Goal: Task Accomplishment & Management: Use online tool/utility

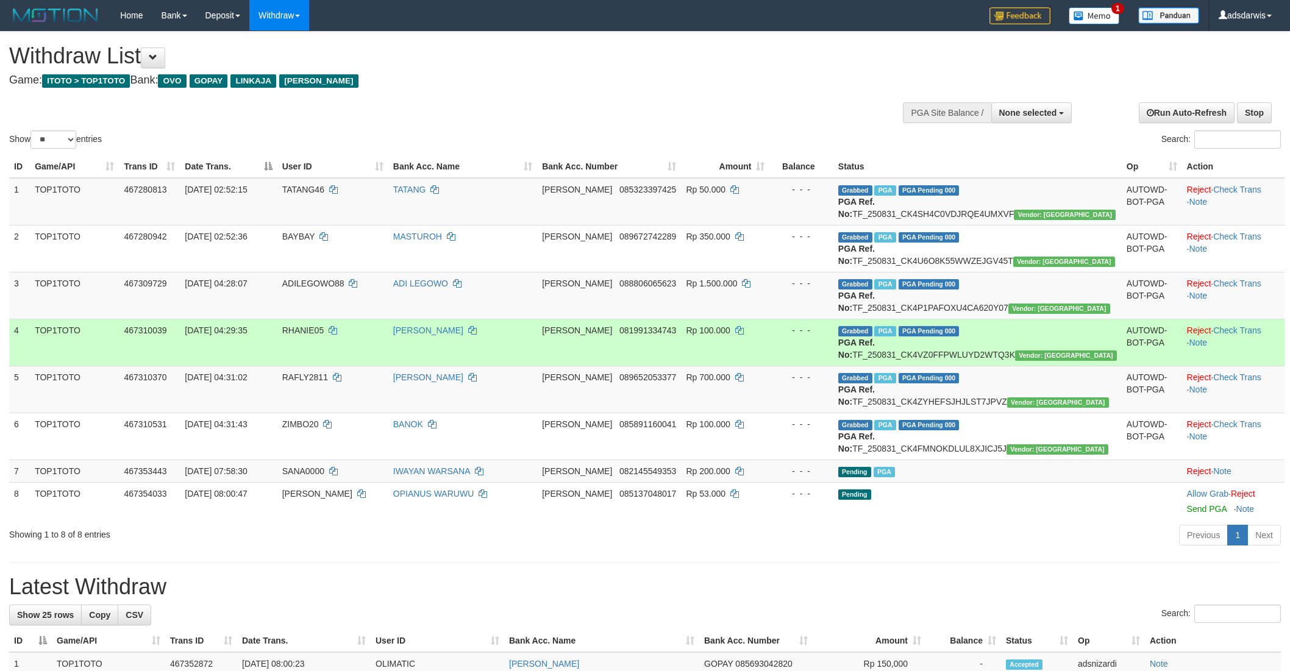
select select
select select "**"
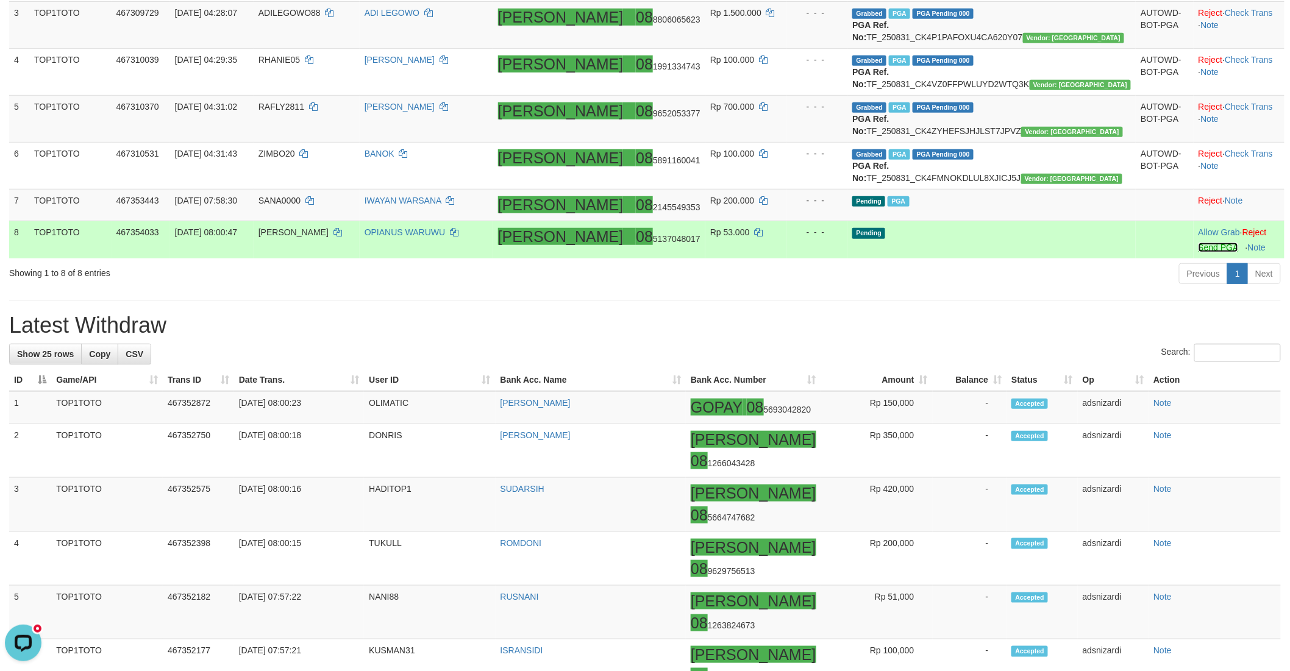
click at [1198, 252] on link "Send PGA" at bounding box center [1218, 248] width 40 height 10
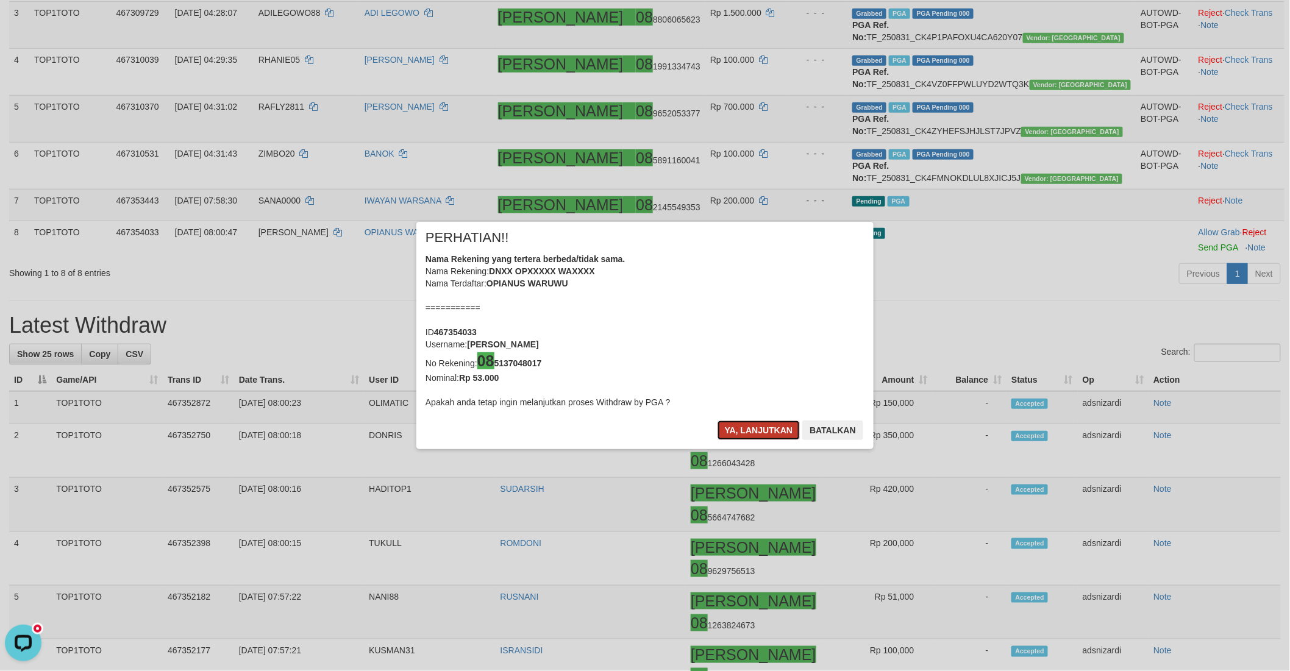
click at [732, 425] on button "Ya, lanjutkan" at bounding box center [758, 431] width 83 height 20
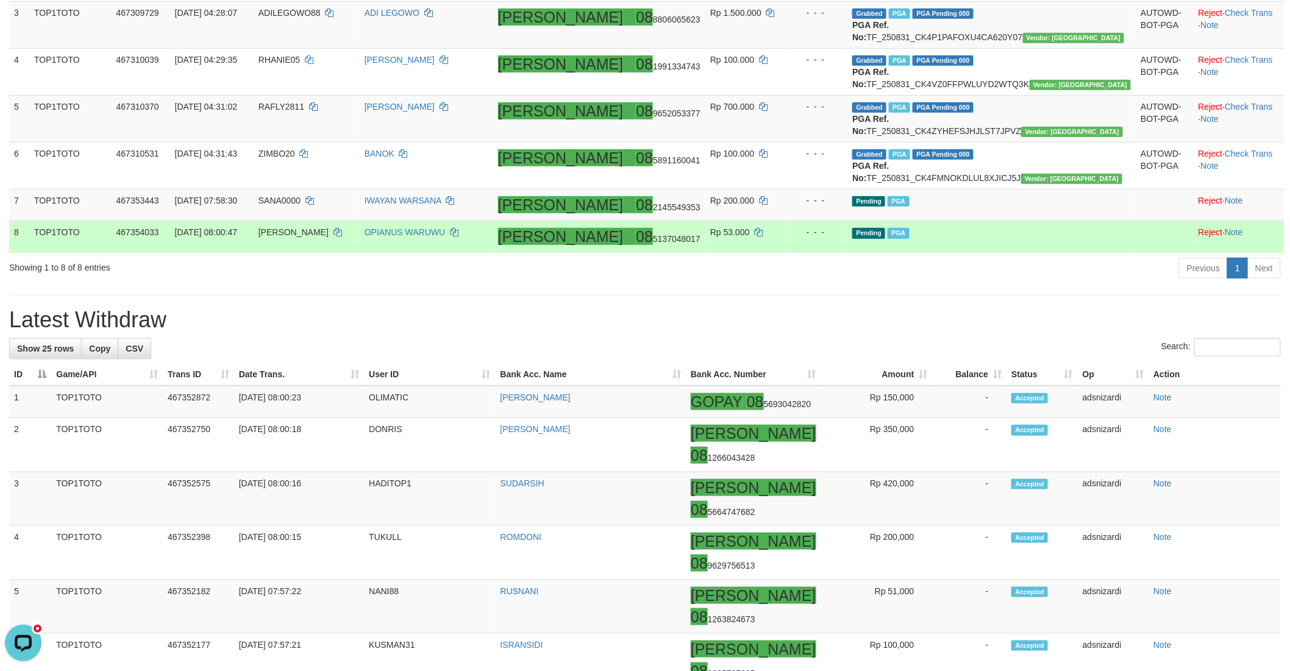
click at [329, 237] on span "[PERSON_NAME]" at bounding box center [293, 232] width 70 height 10
copy td "[PERSON_NAME]"
click at [458, 237] on icon at bounding box center [454, 232] width 9 height 9
copy td "[PERSON_NAME]"
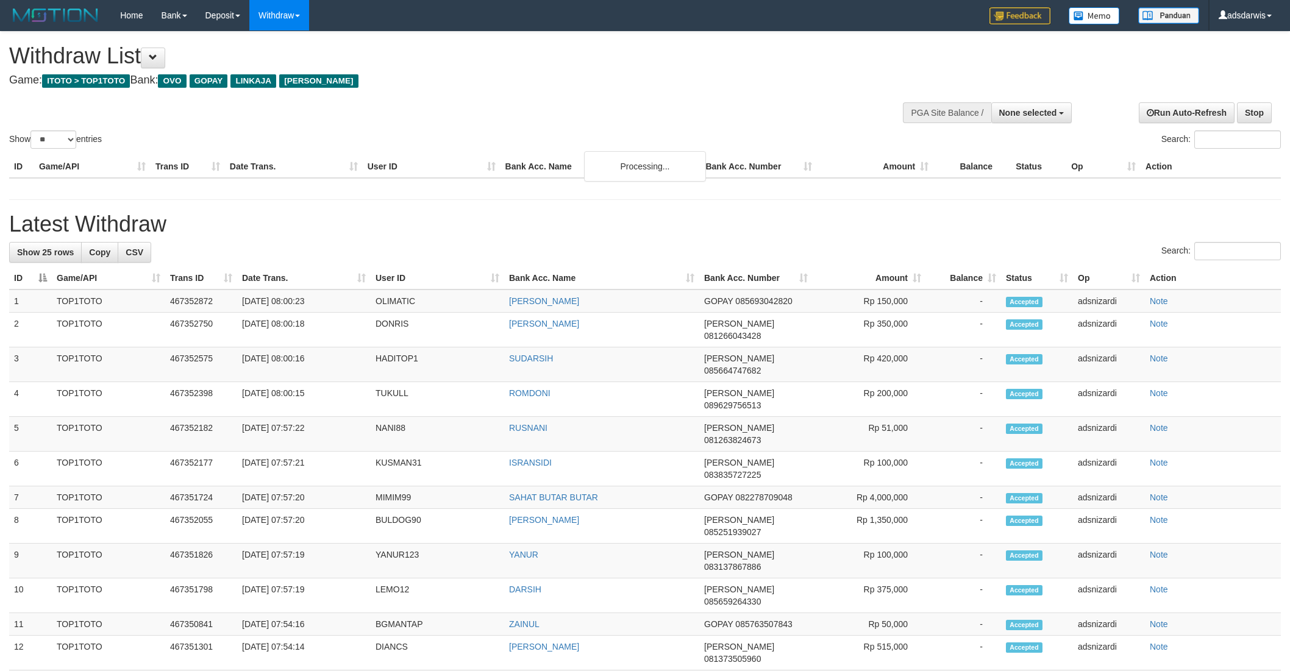
select select
select select "**"
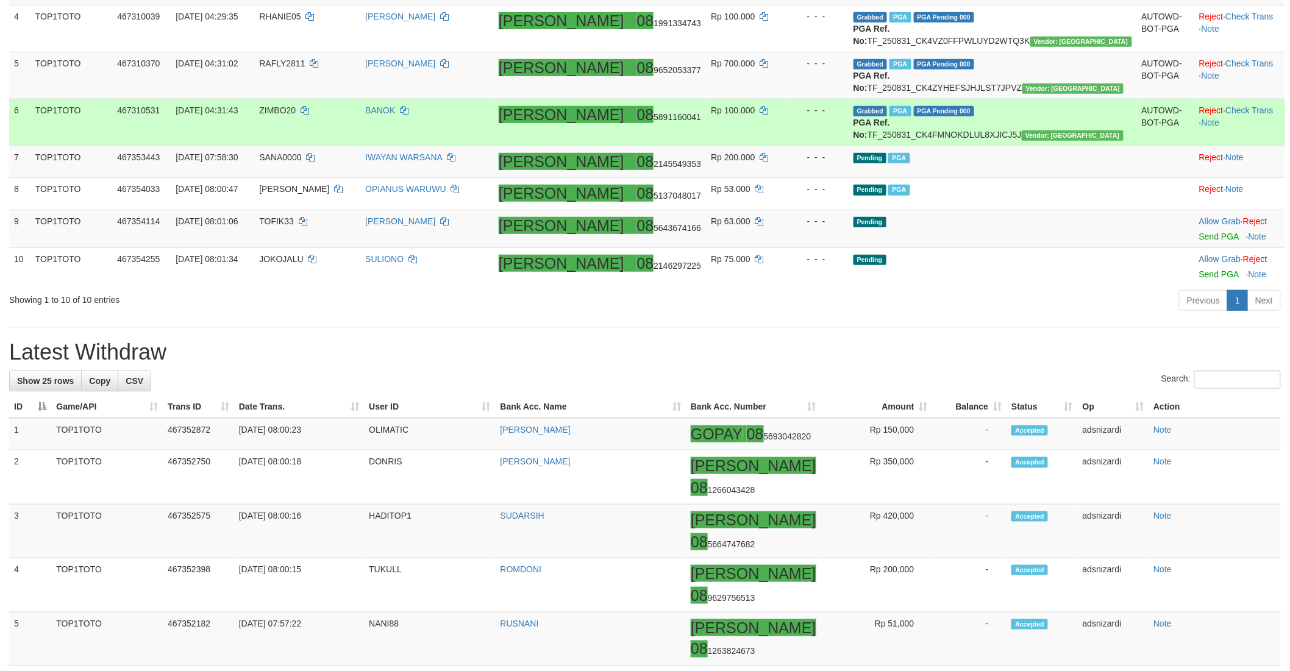
scroll to position [338, 0]
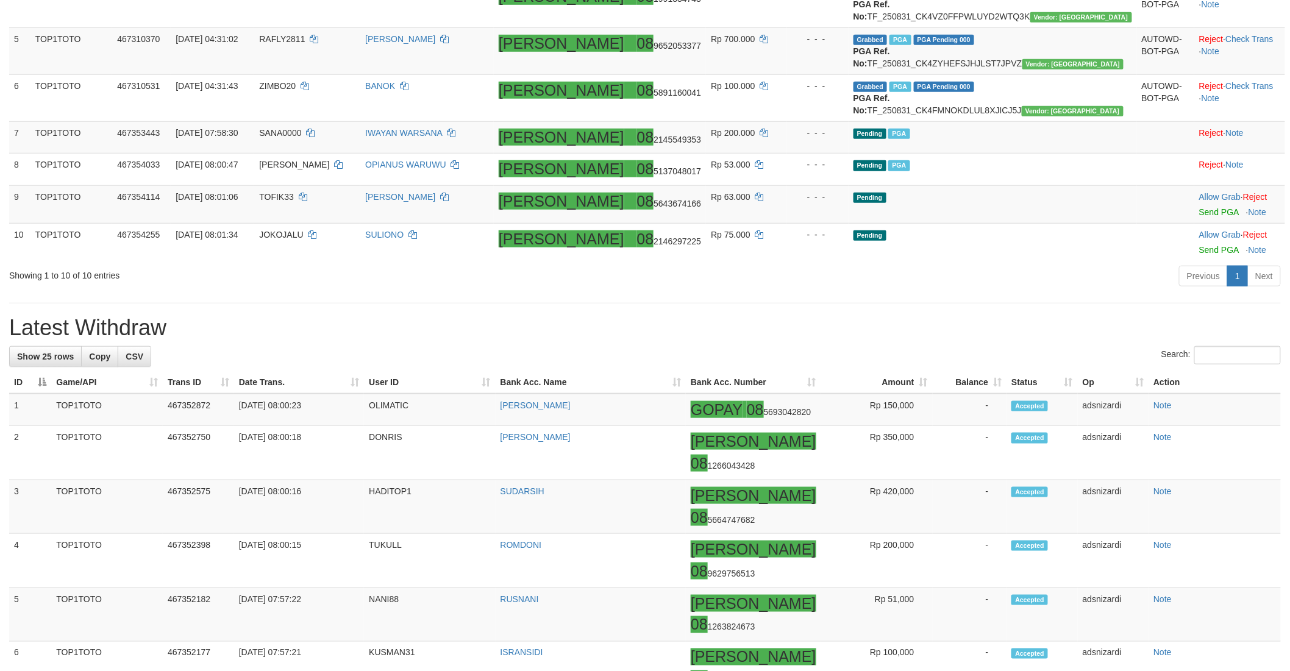
click at [656, 340] on h1 "Latest Withdraw" at bounding box center [645, 328] width 1272 height 24
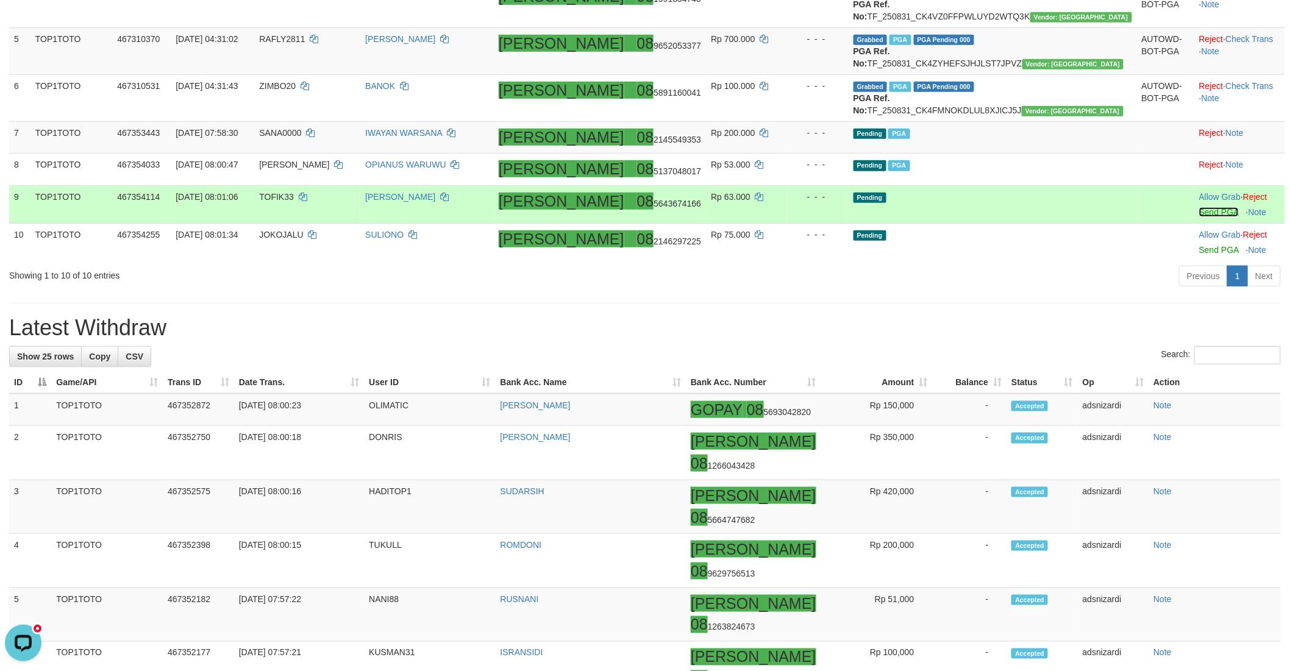
click at [1199, 217] on link "Send PGA" at bounding box center [1219, 212] width 40 height 10
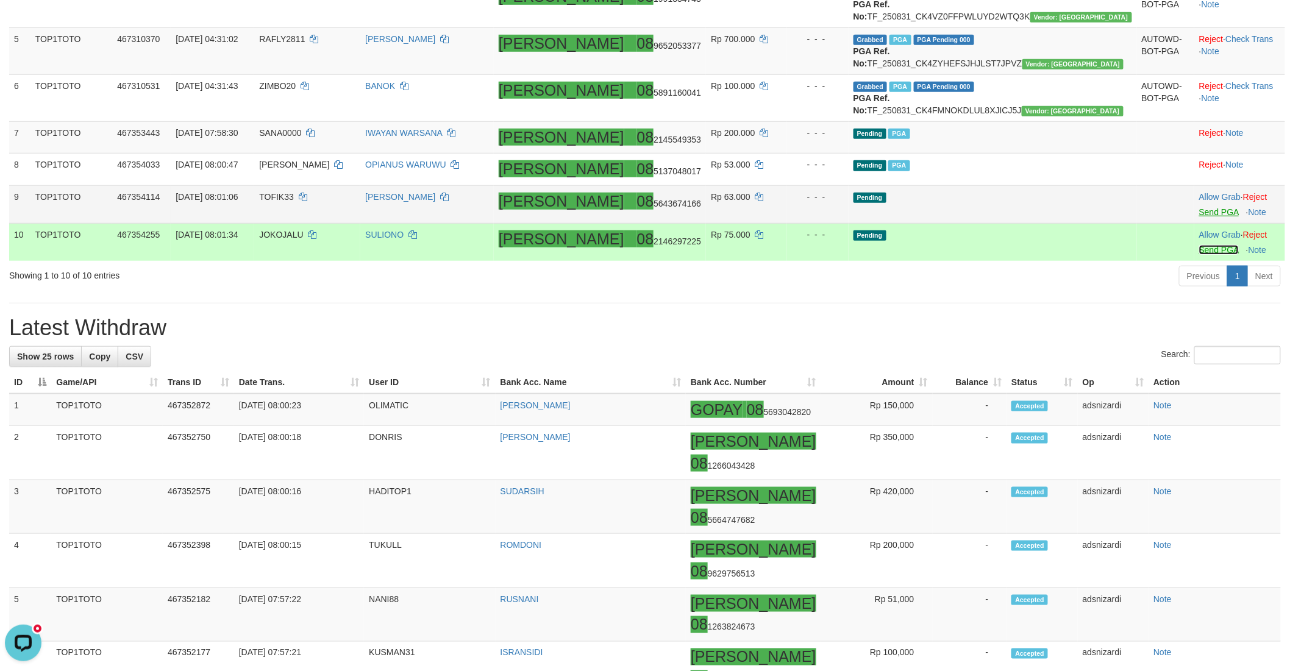
click at [1199, 255] on link "Send PGA" at bounding box center [1219, 250] width 40 height 10
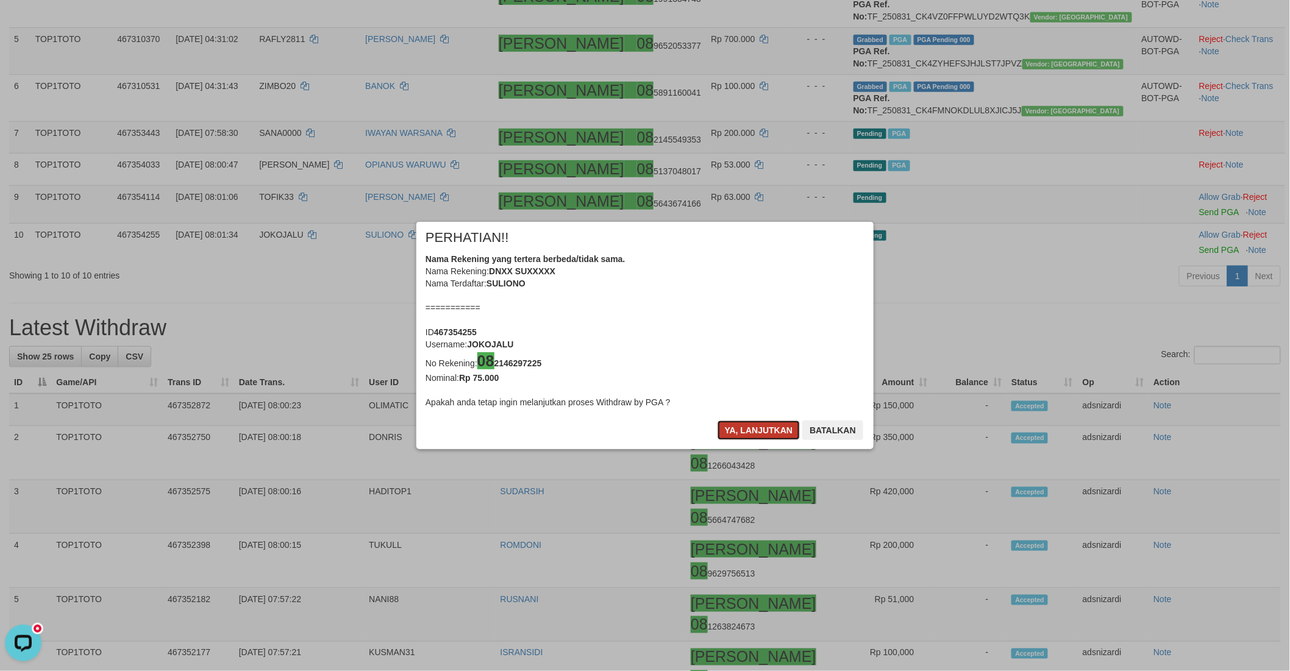
click at [729, 432] on button "Ya, lanjutkan" at bounding box center [758, 431] width 83 height 20
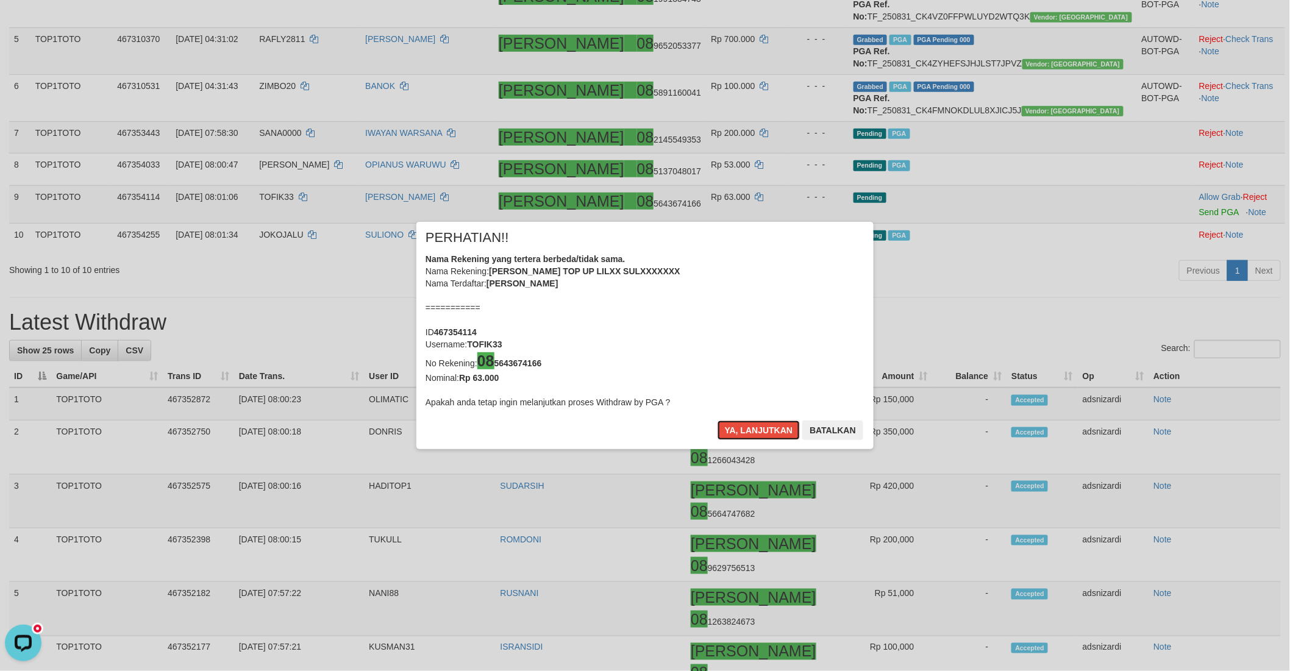
click at [729, 432] on button "Ya, lanjutkan" at bounding box center [758, 431] width 83 height 20
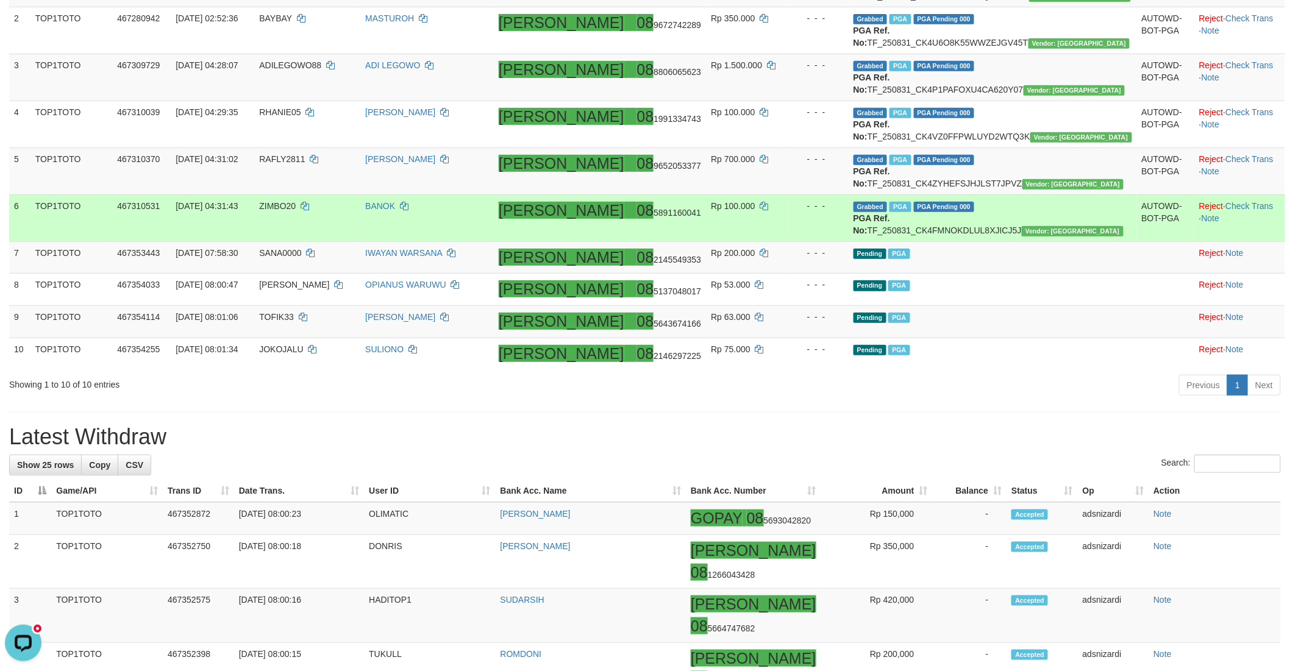
scroll to position [251, 0]
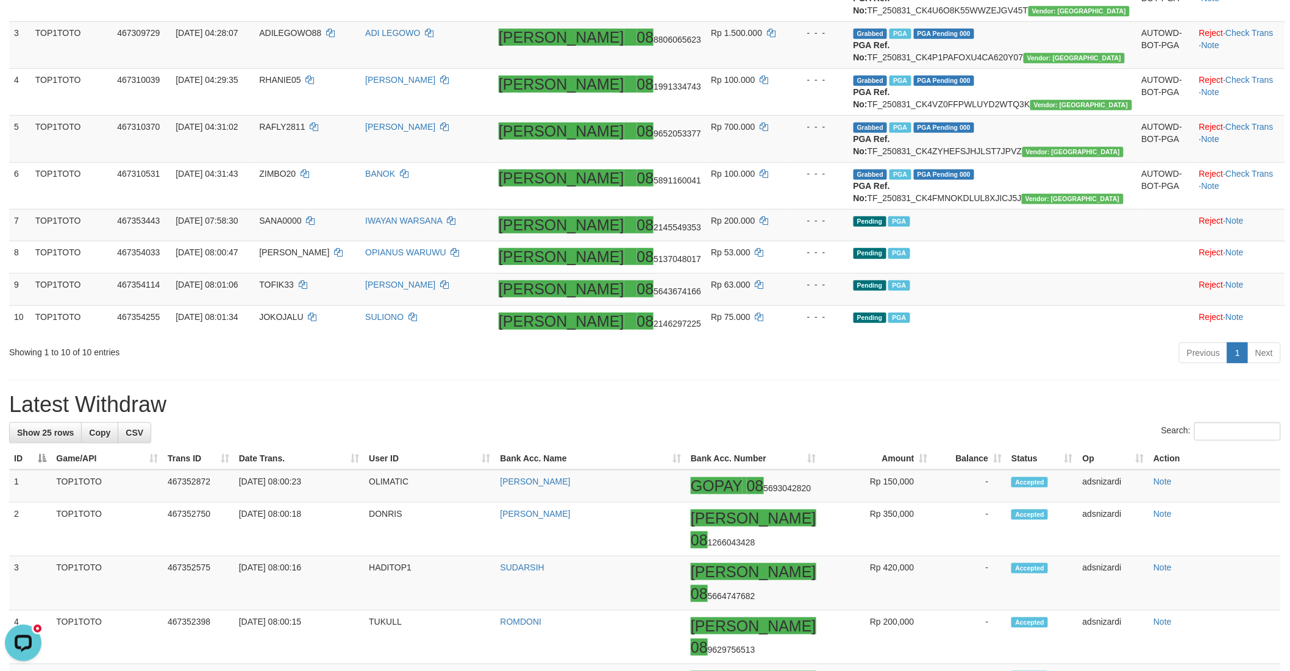
click at [510, 358] on div "Showing 1 to 10 of 10 entries" at bounding box center [268, 349] width 519 height 17
